Goal: Find specific page/section: Find specific page/section

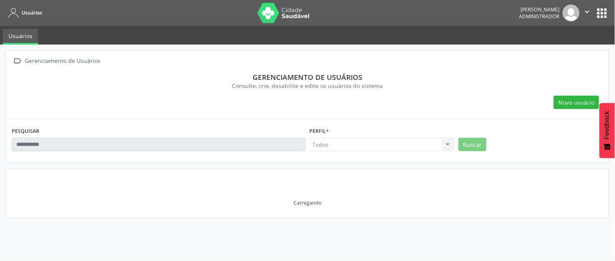
click at [445, 146] on div at bounding box center [448, 145] width 12 height 14
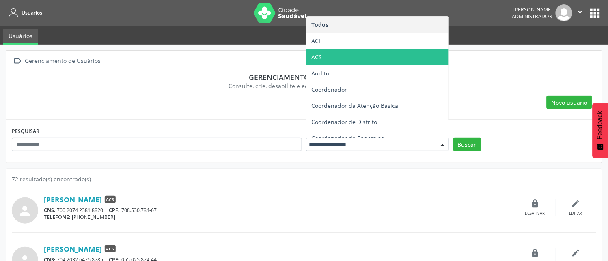
click at [334, 54] on span "ACS" at bounding box center [377, 57] width 142 height 16
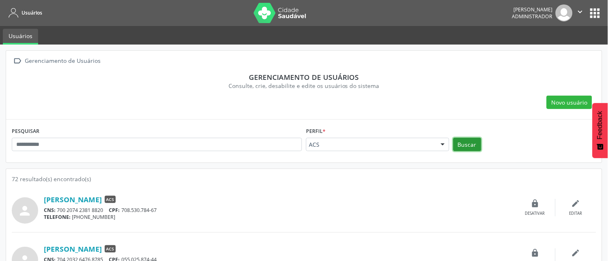
click at [476, 144] on button "Buscar" at bounding box center [467, 145] width 28 height 14
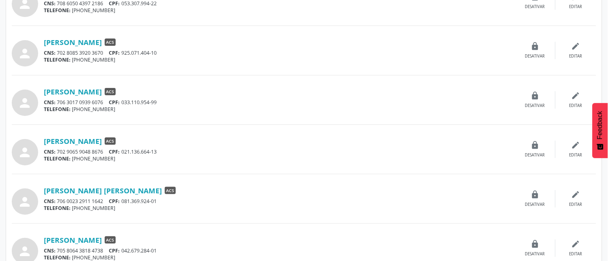
scroll to position [691, 0]
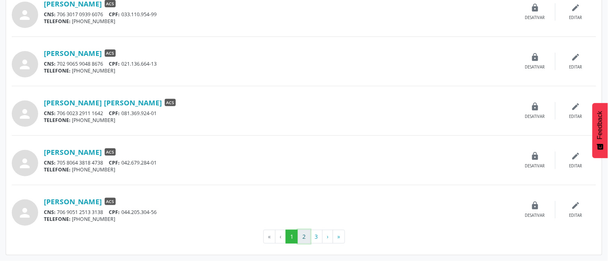
click at [301, 239] on button "2" at bounding box center [304, 237] width 13 height 14
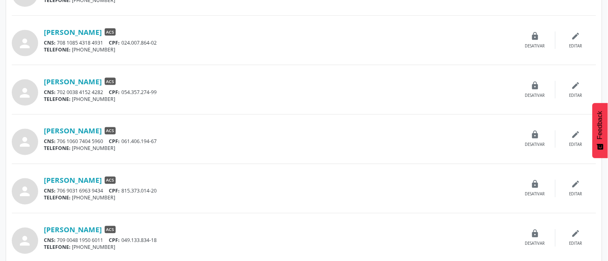
scroll to position [270, 0]
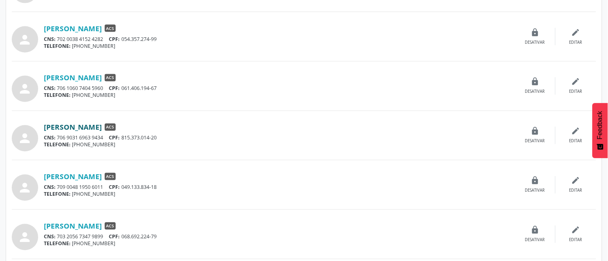
click at [102, 128] on link "[PERSON_NAME]" at bounding box center [73, 127] width 58 height 9
click at [102, 176] on link "[PERSON_NAME]" at bounding box center [73, 176] width 58 height 9
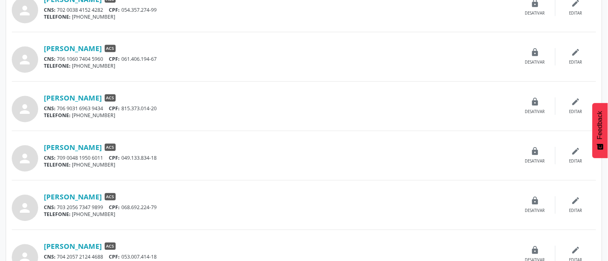
scroll to position [315, 0]
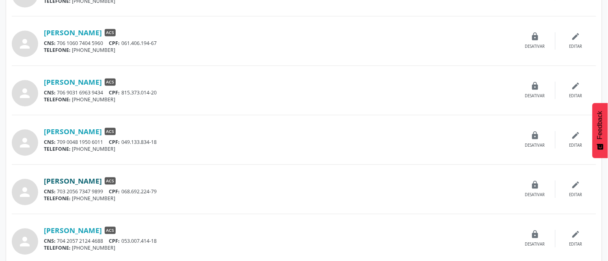
click at [102, 183] on link "[PERSON_NAME]" at bounding box center [73, 181] width 58 height 9
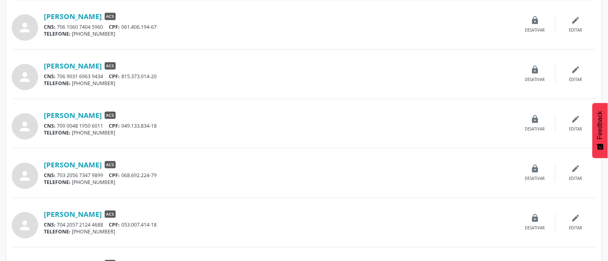
scroll to position [360, 0]
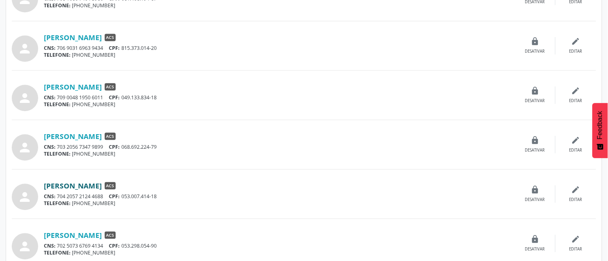
click at [102, 184] on link "[PERSON_NAME]" at bounding box center [73, 185] width 58 height 9
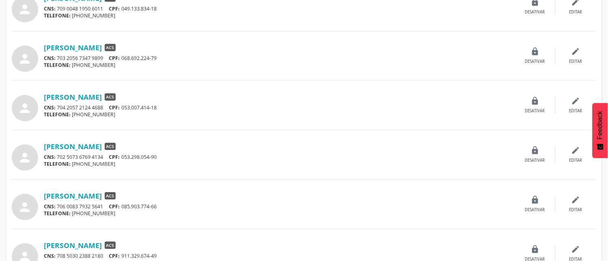
scroll to position [451, 0]
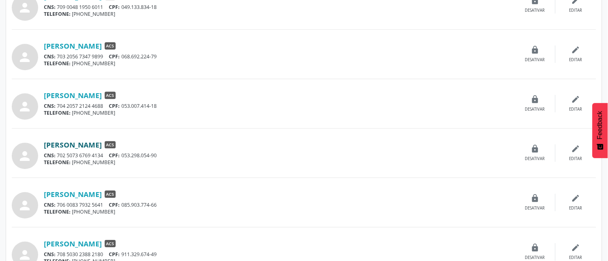
click at [102, 146] on link "[PERSON_NAME]" at bounding box center [73, 144] width 58 height 9
click at [102, 194] on link "[PERSON_NAME]" at bounding box center [73, 194] width 58 height 9
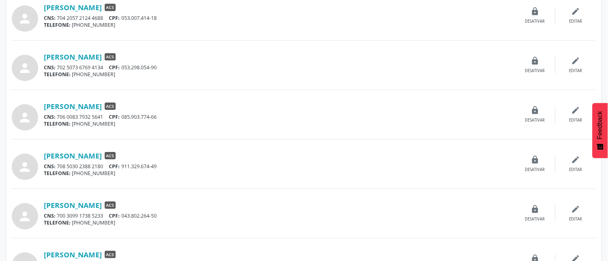
scroll to position [541, 0]
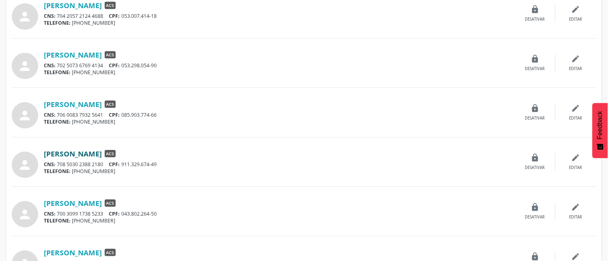
click at [102, 151] on link "[PERSON_NAME]" at bounding box center [73, 153] width 58 height 9
click at [90, 204] on link "[PERSON_NAME]" at bounding box center [73, 203] width 58 height 9
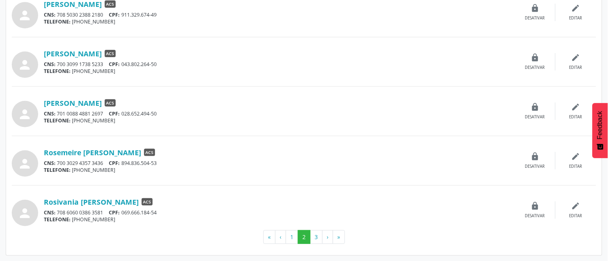
scroll to position [691, 0]
click at [318, 240] on button "3" at bounding box center [316, 237] width 13 height 14
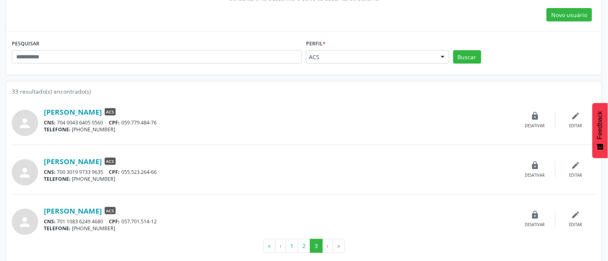
scroll to position [90, 0]
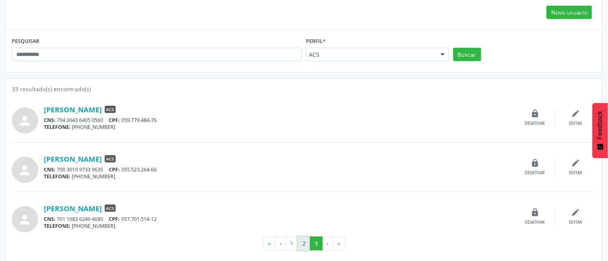
click at [305, 246] on button "2" at bounding box center [304, 244] width 13 height 14
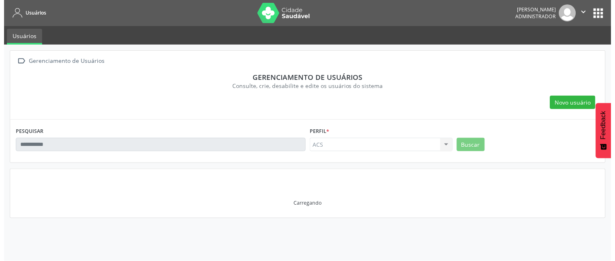
scroll to position [0, 0]
